Goal: Transaction & Acquisition: Purchase product/service

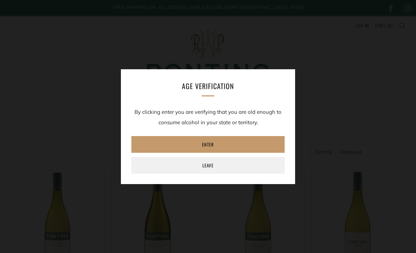
click at [158, 151] on link "Enter" at bounding box center [207, 144] width 153 height 17
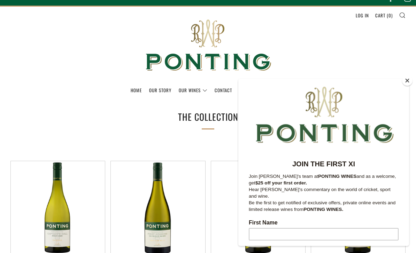
scroll to position [10, 0]
click at [403, 86] on button "Close" at bounding box center [407, 81] width 10 height 10
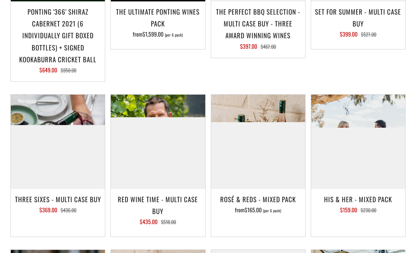
scroll to position [762, 0]
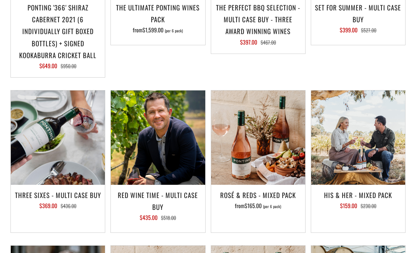
click at [126, 191] on h3 "Red Wine Time - Multi Case Buy" at bounding box center [157, 201] width 87 height 24
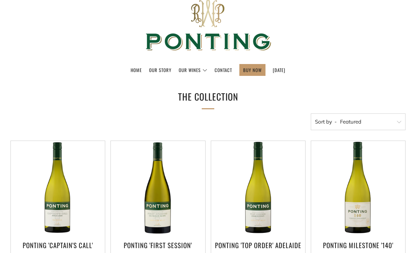
scroll to position [0, 0]
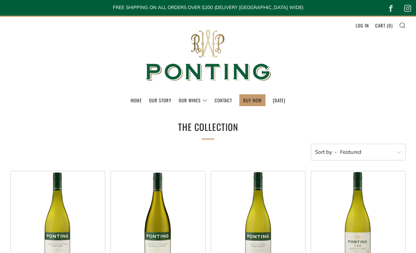
click at [149, 105] on link "Our Story" at bounding box center [160, 100] width 22 height 11
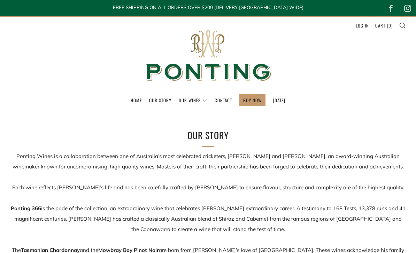
click at [151, 102] on link "Our Story" at bounding box center [160, 100] width 22 height 11
click at [131, 102] on link "Home" at bounding box center [136, 100] width 11 height 11
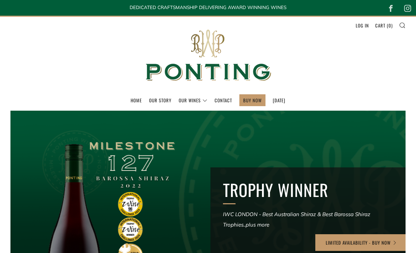
click at [219, 104] on link "Contact" at bounding box center [222, 100] width 17 height 11
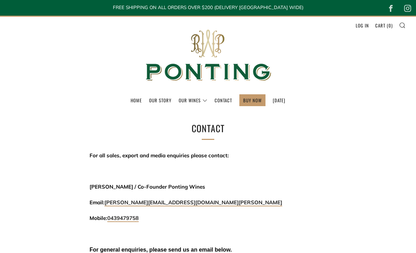
click at [131, 103] on link "Home" at bounding box center [136, 100] width 11 height 11
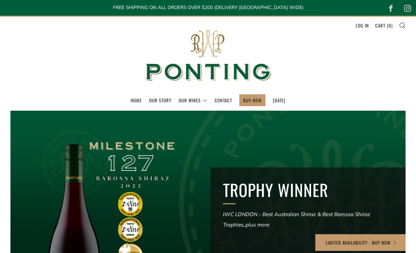
click at [150, 100] on link "Our Story" at bounding box center [160, 100] width 22 height 11
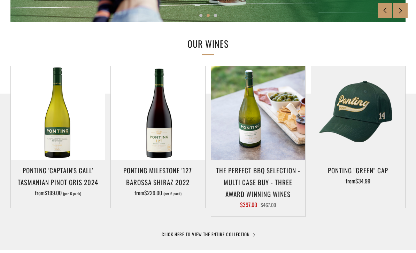
scroll to position [305, 0]
click at [174, 234] on link "CLICK HERE TO VIEW THE ENTIRE COLLECTION" at bounding box center [207, 234] width 93 height 7
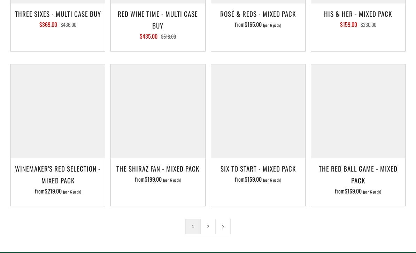
scroll to position [942, 0]
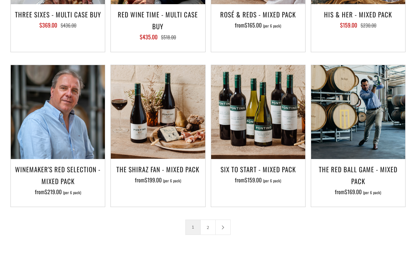
click at [52, 173] on h3 "Winemaker's Red Selection - Mixed Pack" at bounding box center [57, 176] width 87 height 24
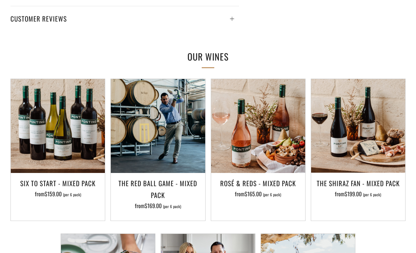
scroll to position [445, 0]
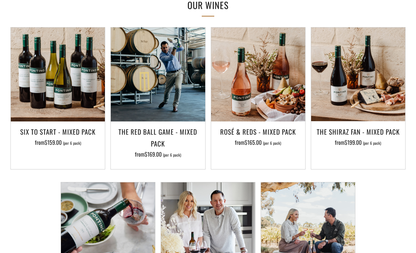
click at [145, 150] on span "from $169.00 (per 6 pack)" at bounding box center [158, 154] width 46 height 8
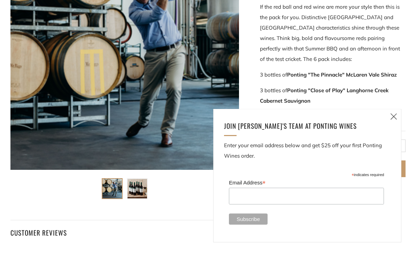
scroll to position [180, 0]
click at [397, 115] on link "Close (esc)" at bounding box center [393, 116] width 15 height 15
